Goal: Task Accomplishment & Management: Complete application form

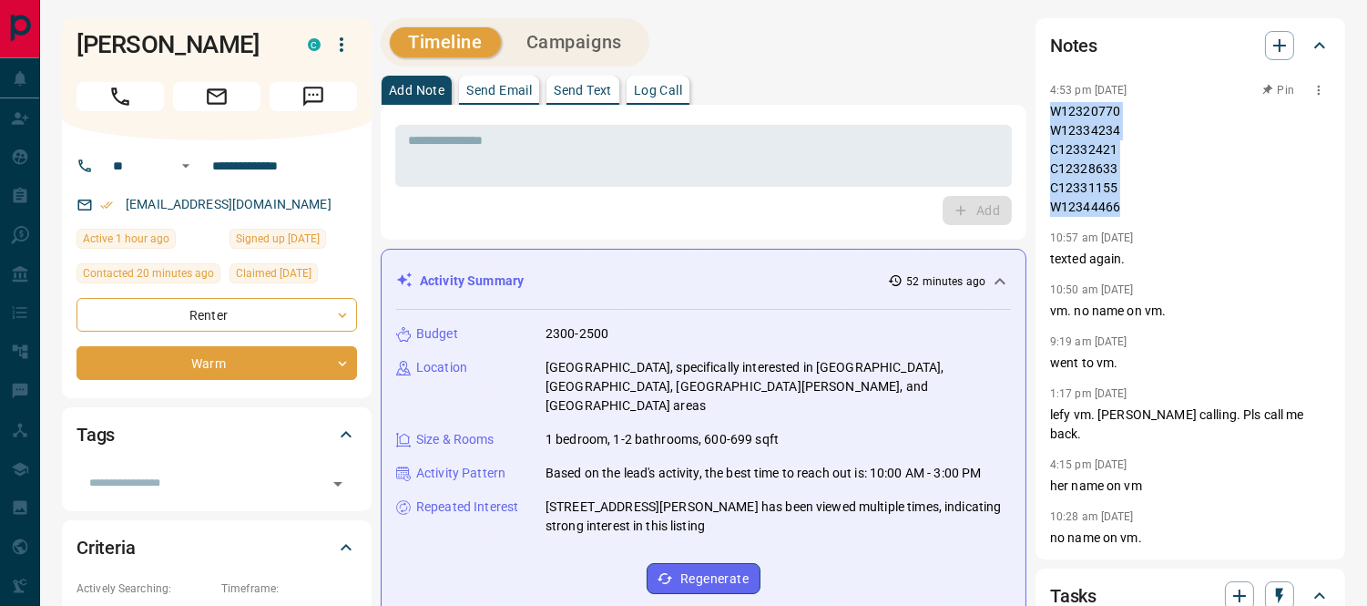
drag, startPoint x: 1051, startPoint y: 107, endPoint x: 1119, endPoint y: 207, distance: 120.8
click at [1119, 207] on p "W12320770 W12334234 C12332421 C12328633 C12331155 W12344466" at bounding box center [1190, 159] width 281 height 115
copy p "W12320770 W12334234 C12332421 C12328633 C12331155 W12344466"
drag, startPoint x: 522, startPoint y: 149, endPoint x: 523, endPoint y: 138, distance: 11.0
click at [522, 148] on textarea at bounding box center [703, 156] width 591 height 46
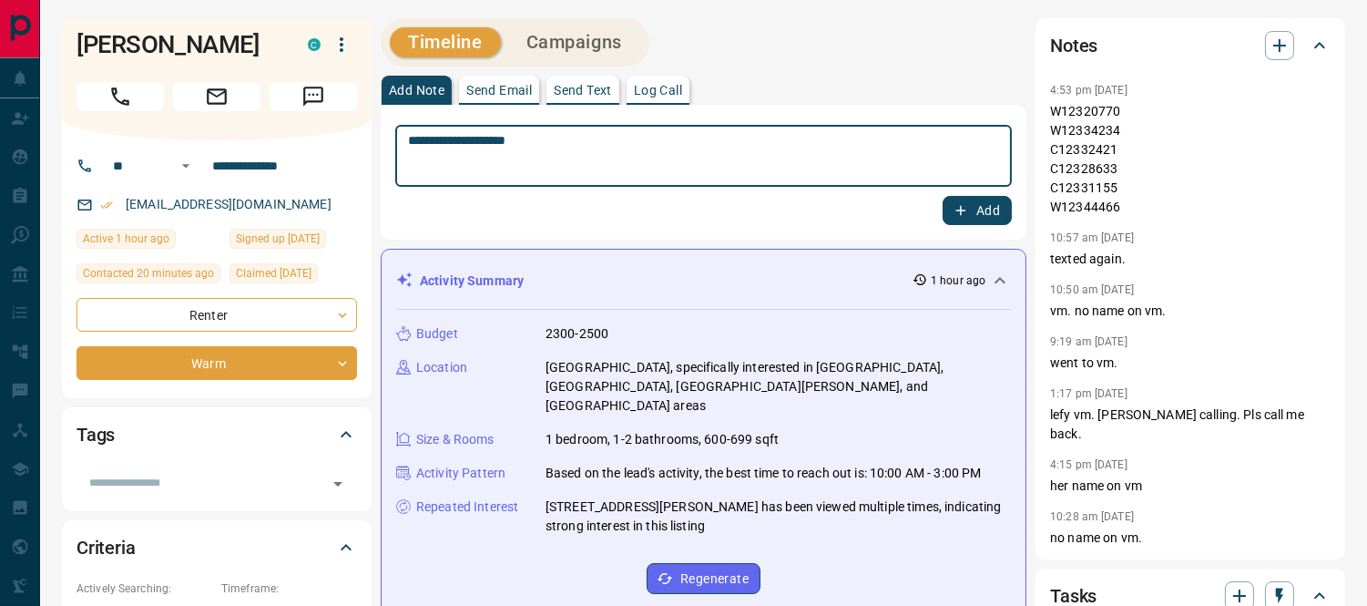
paste textarea "*********"
type textarea "**********"
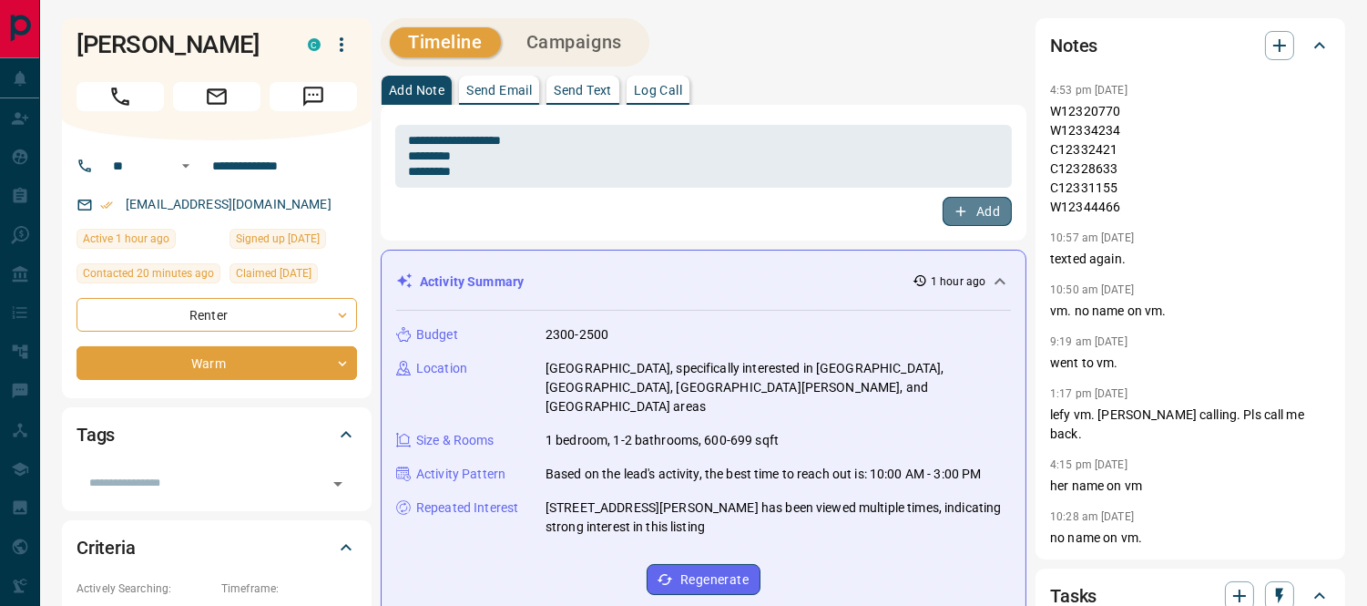
click at [979, 204] on button "Add" at bounding box center [977, 211] width 69 height 29
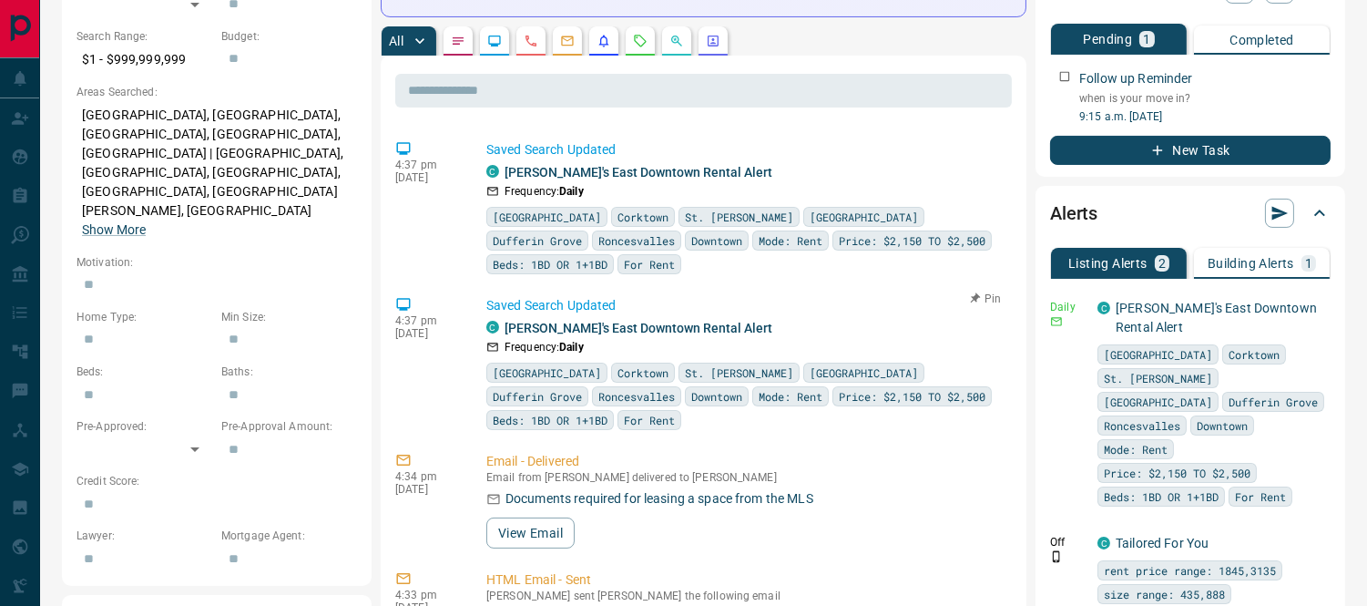
scroll to position [708, 0]
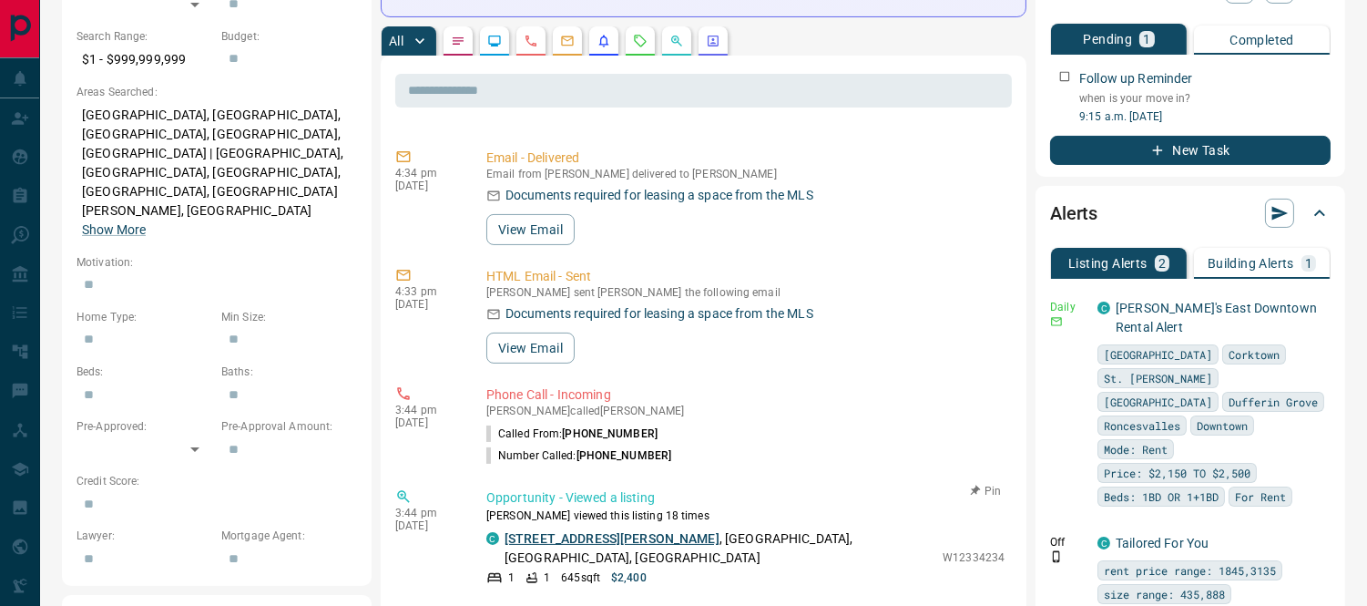
click at [614, 531] on link "[STREET_ADDRESS][PERSON_NAME]" at bounding box center [612, 538] width 215 height 15
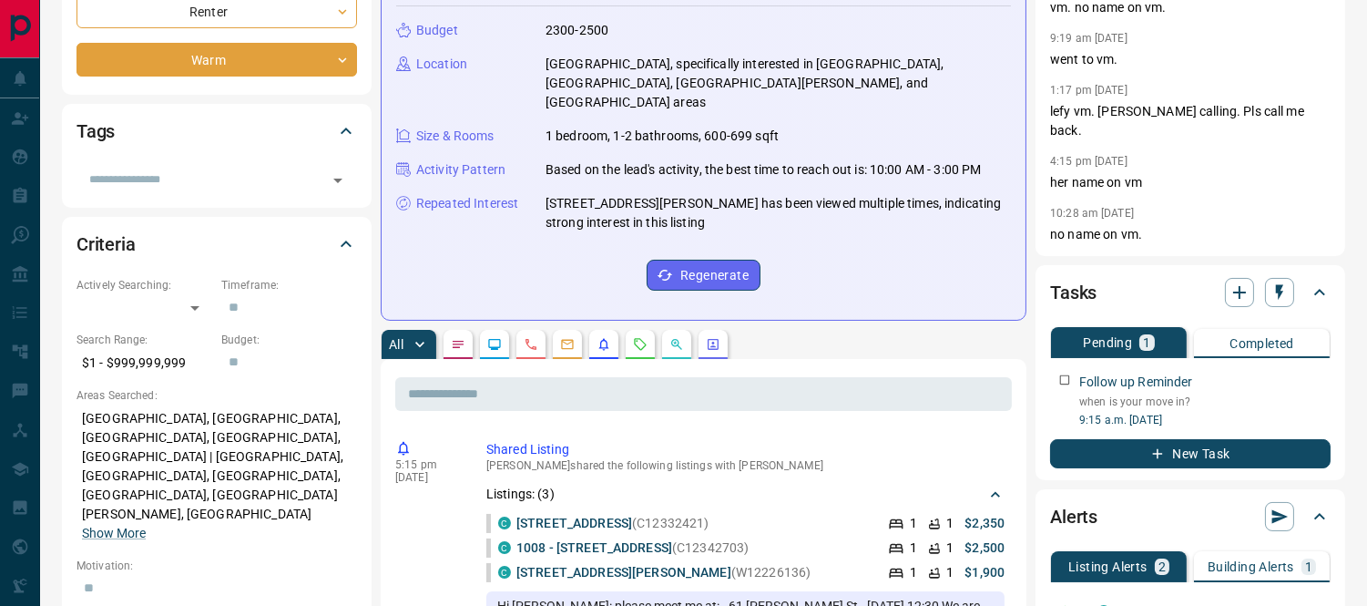
scroll to position [0, 0]
